Goal: Find specific page/section: Find specific page/section

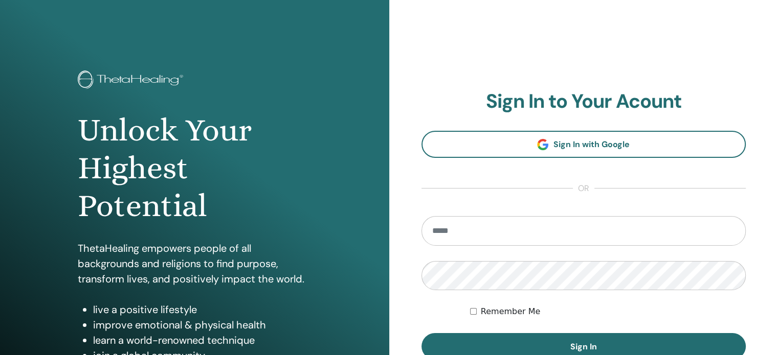
click at [454, 235] on input "email" at bounding box center [583, 231] width 325 height 30
type input "**********"
click at [421, 333] on button "Sign In" at bounding box center [583, 346] width 325 height 27
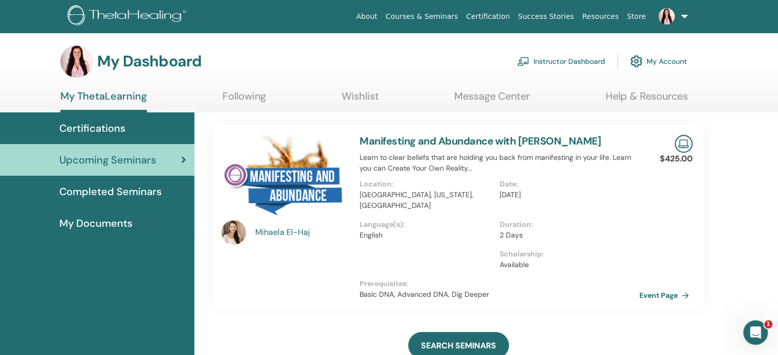
click at [80, 130] on span "Certifications" at bounding box center [92, 128] width 66 height 15
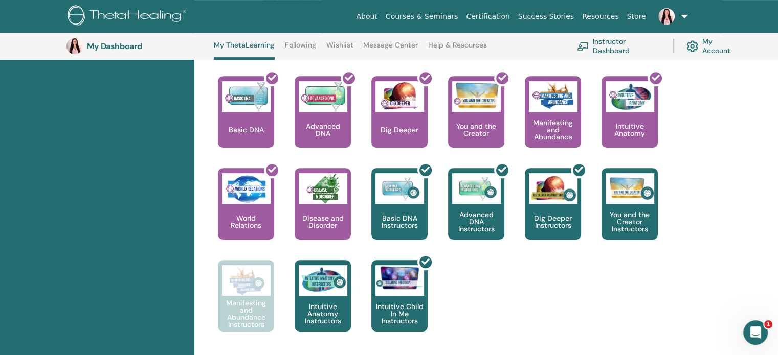
scroll to position [450, 0]
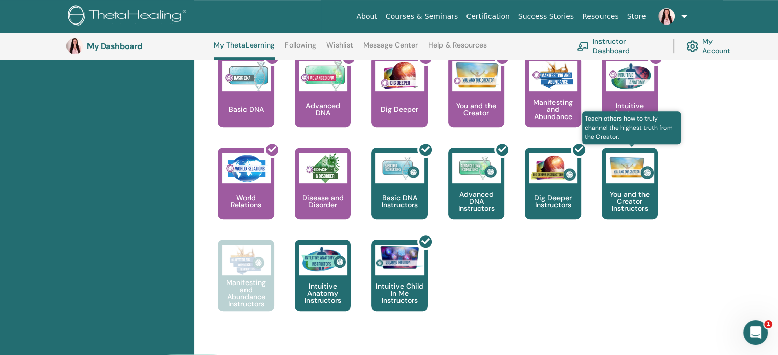
click at [634, 176] on img at bounding box center [630, 168] width 49 height 31
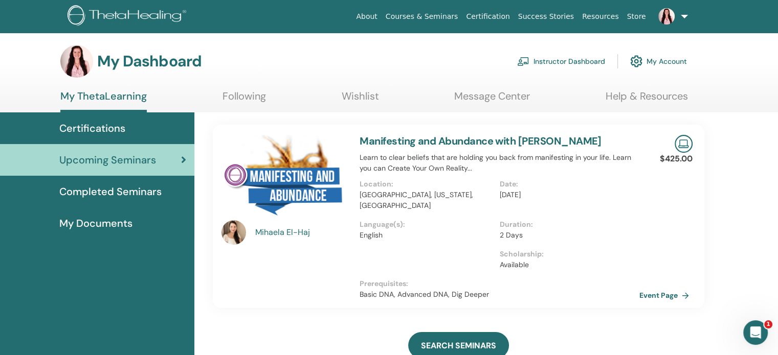
click at [104, 132] on span "Certifications" at bounding box center [92, 128] width 66 height 15
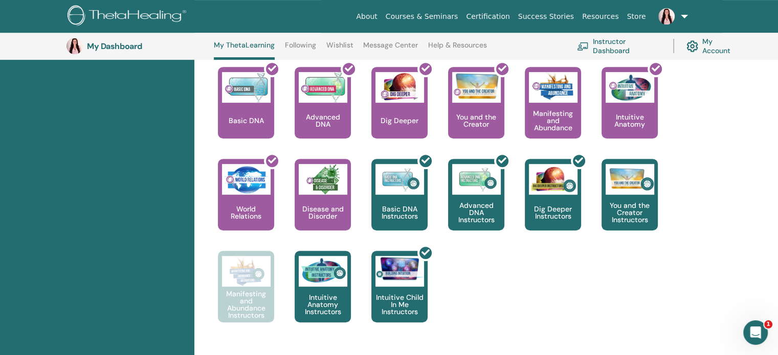
scroll to position [440, 0]
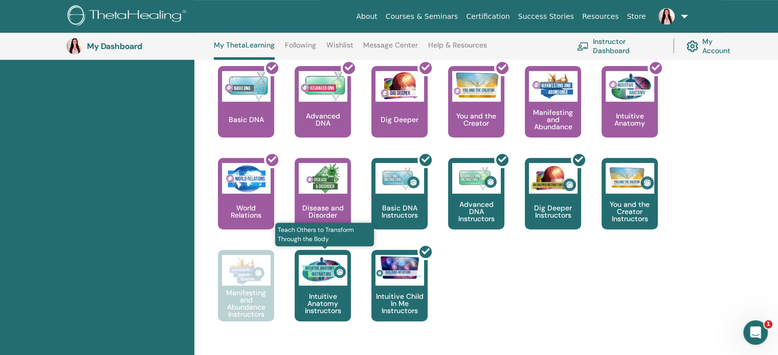
click at [320, 283] on img at bounding box center [323, 270] width 49 height 31
